Goal: Information Seeking & Learning: Learn about a topic

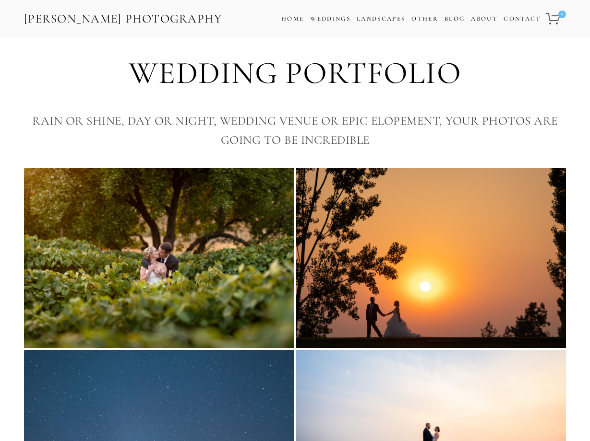
scroll to position [3159, 0]
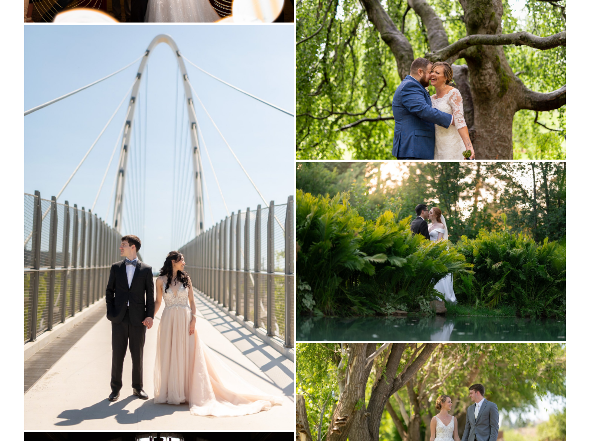
click at [343, 264] on img at bounding box center [431, 251] width 270 height 179
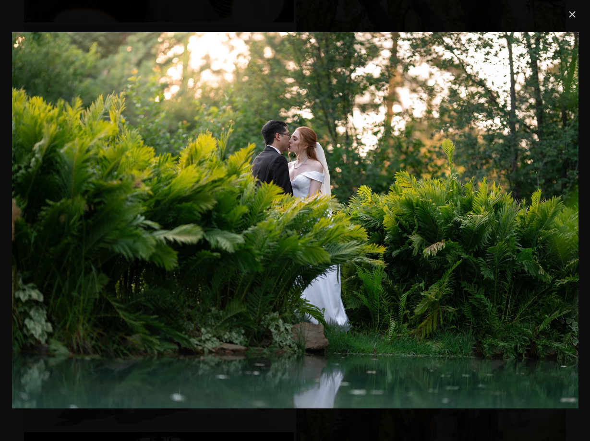
click at [571, 14] on link "Close" at bounding box center [572, 15] width 12 height 12
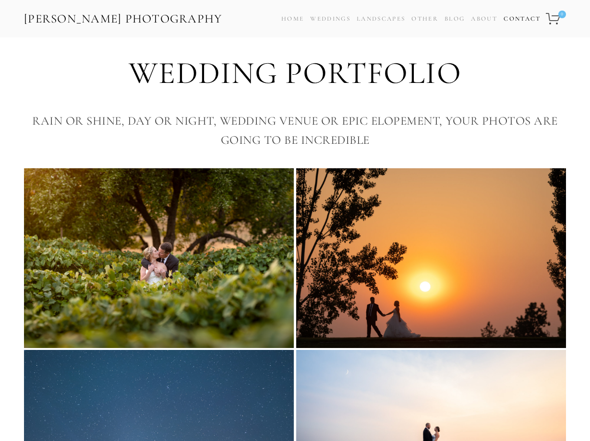
click at [528, 16] on link "Contact" at bounding box center [521, 19] width 37 height 14
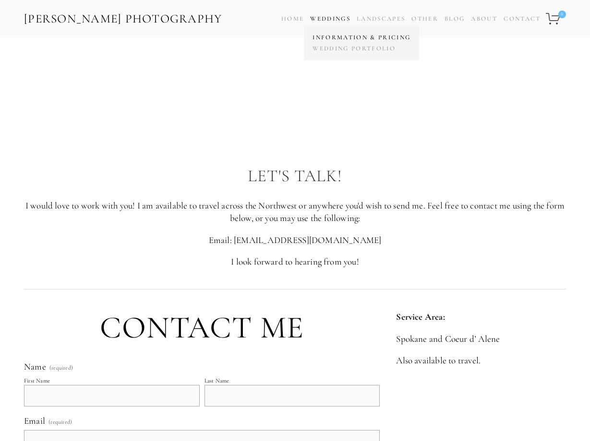
click at [337, 37] on link "Information & Pricing" at bounding box center [361, 37] width 103 height 11
